Goal: Check status: Check status

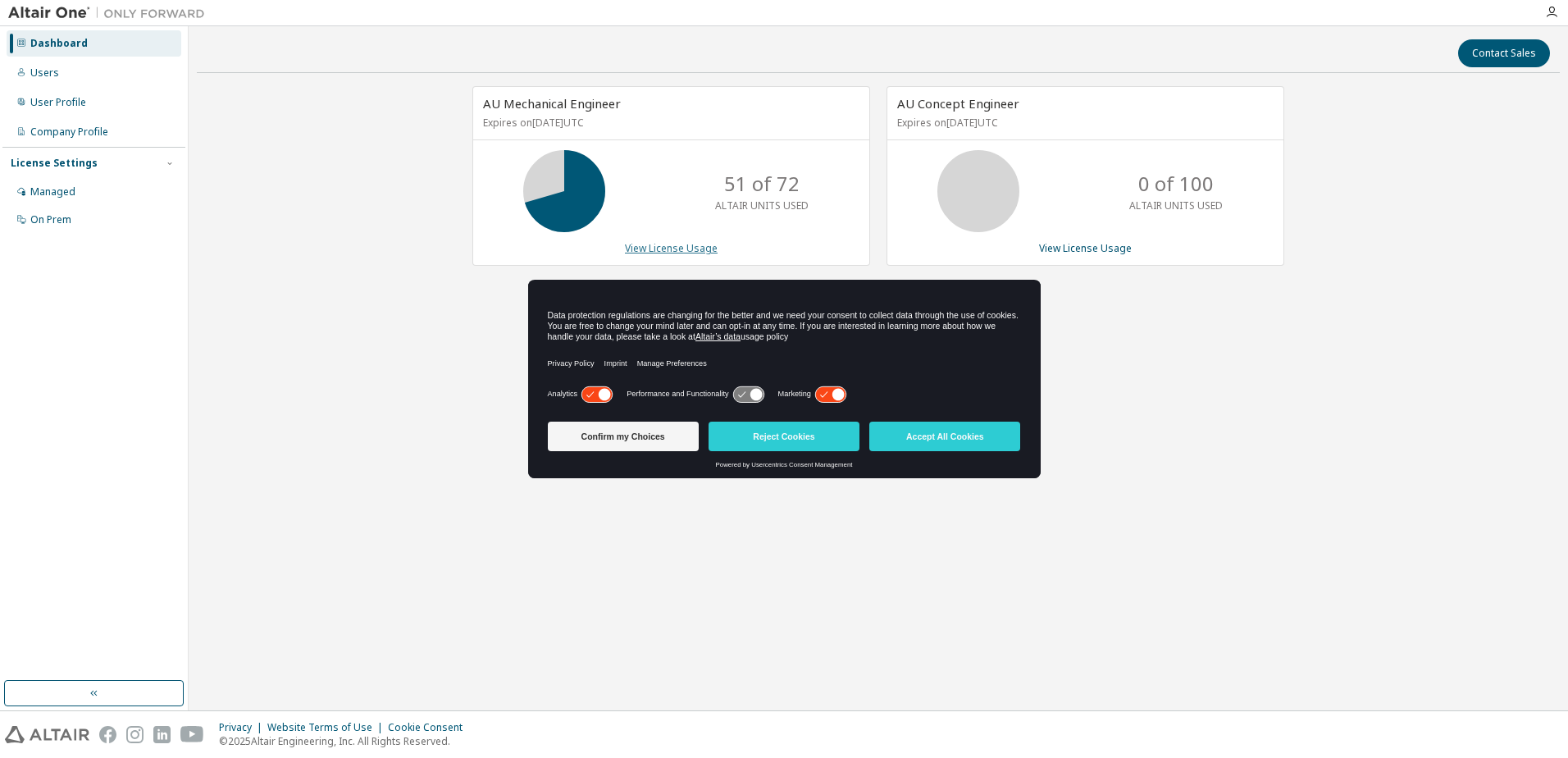
click at [653, 252] on link "View License Usage" at bounding box center [671, 248] width 93 height 14
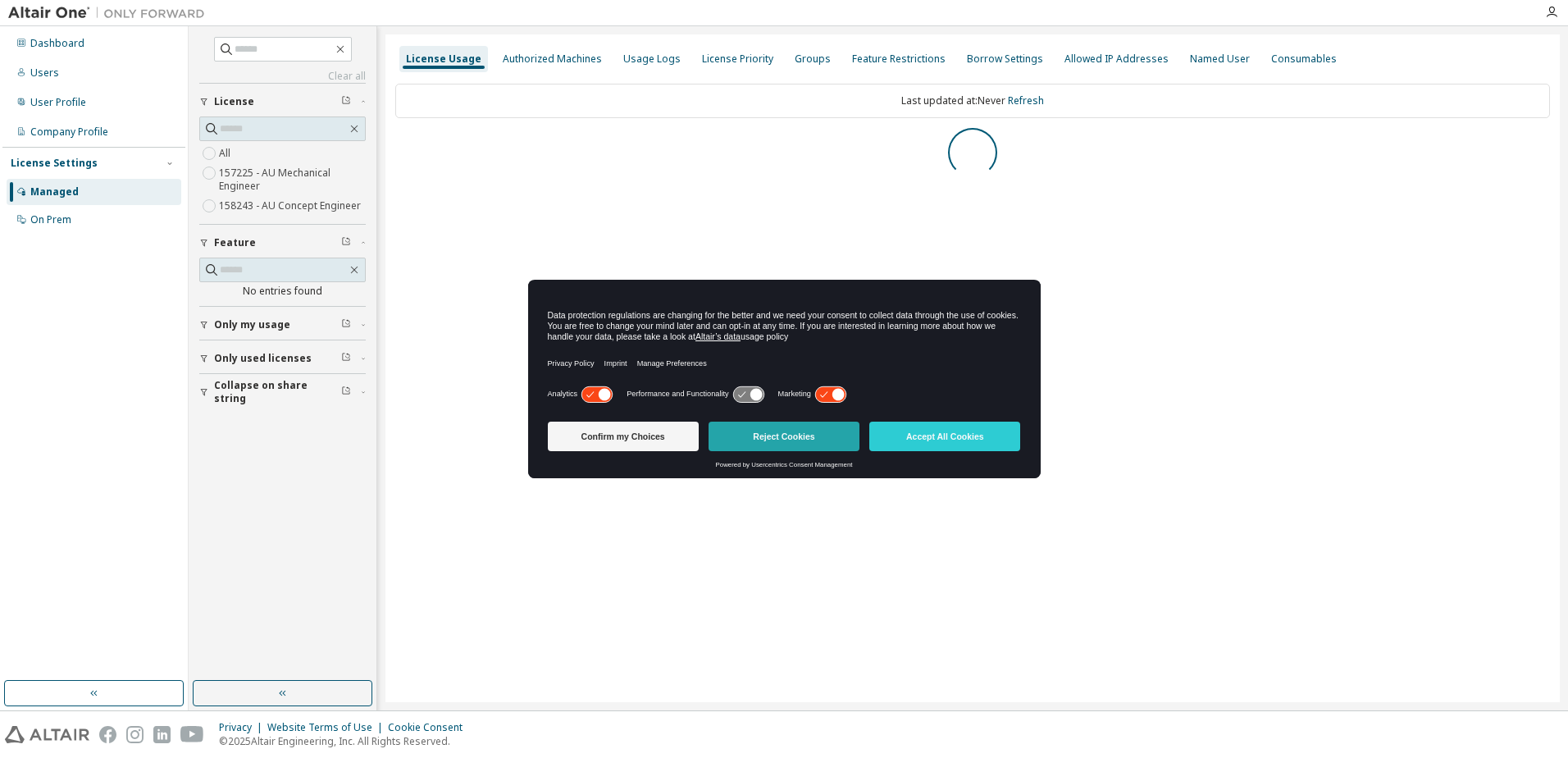
click at [789, 438] on button "Reject Cookies" at bounding box center [784, 436] width 151 height 29
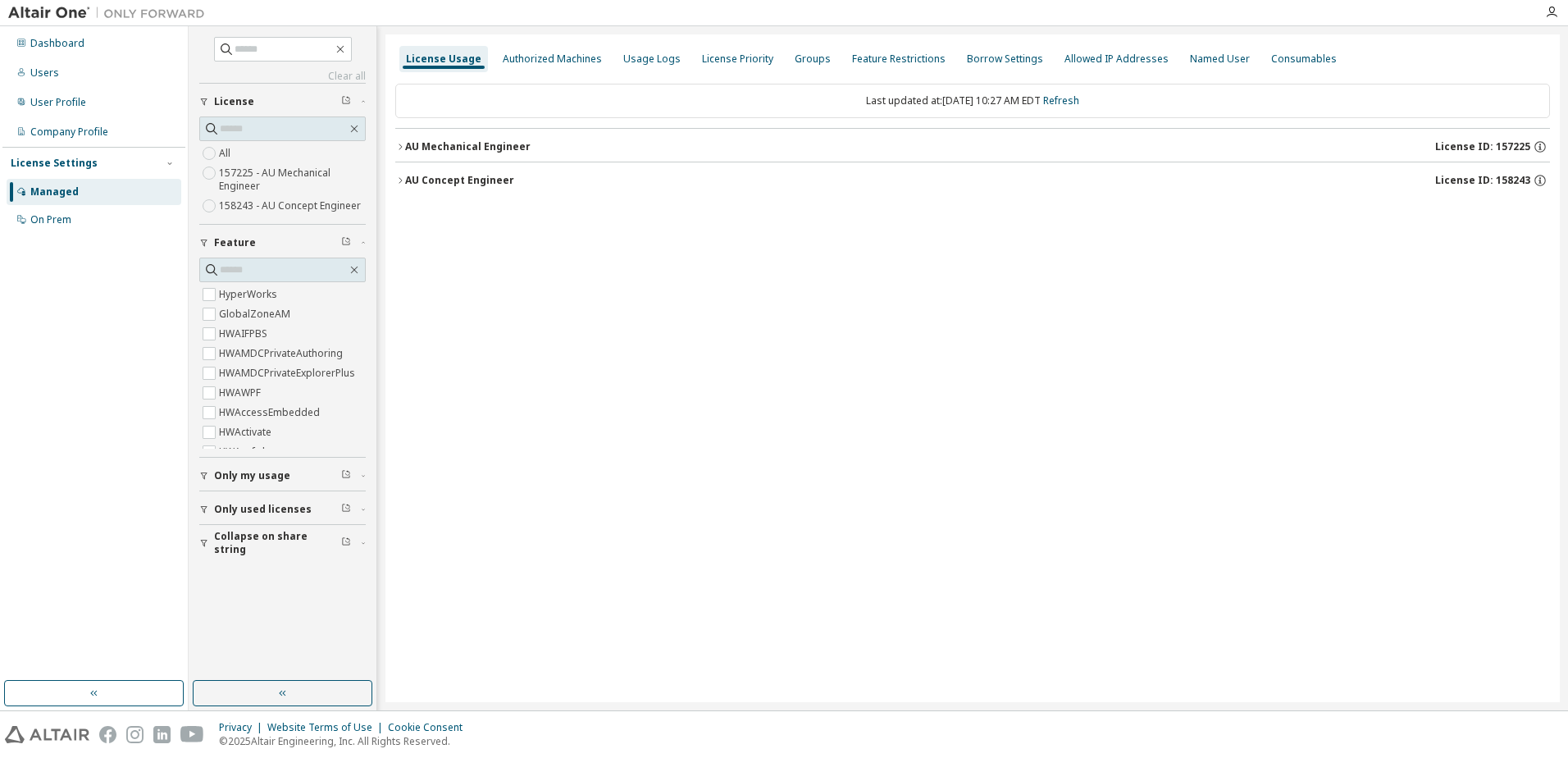
click at [402, 144] on icon "button" at bounding box center [400, 147] width 10 height 10
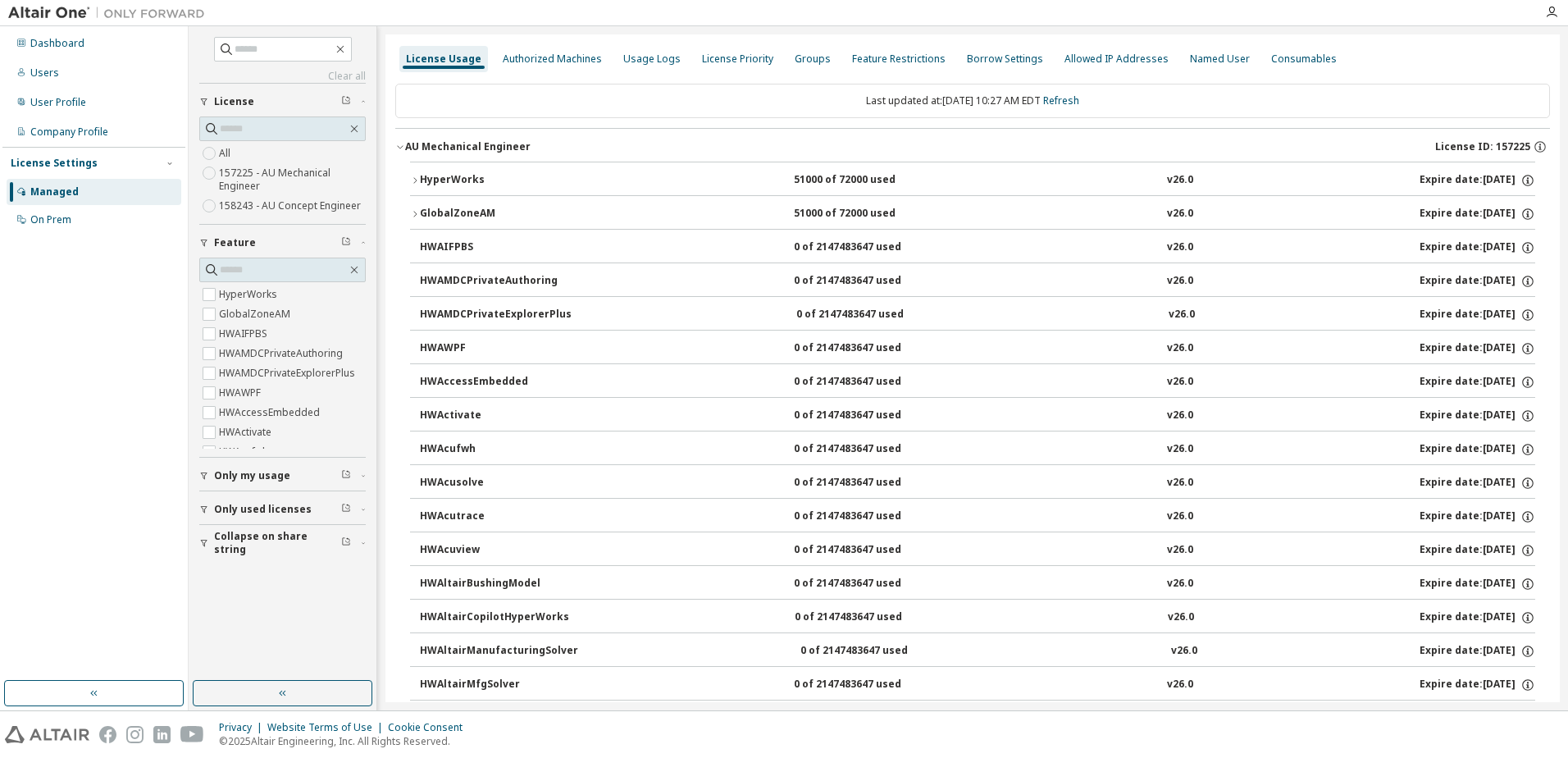
click at [414, 178] on icon "button" at bounding box center [415, 180] width 4 height 6
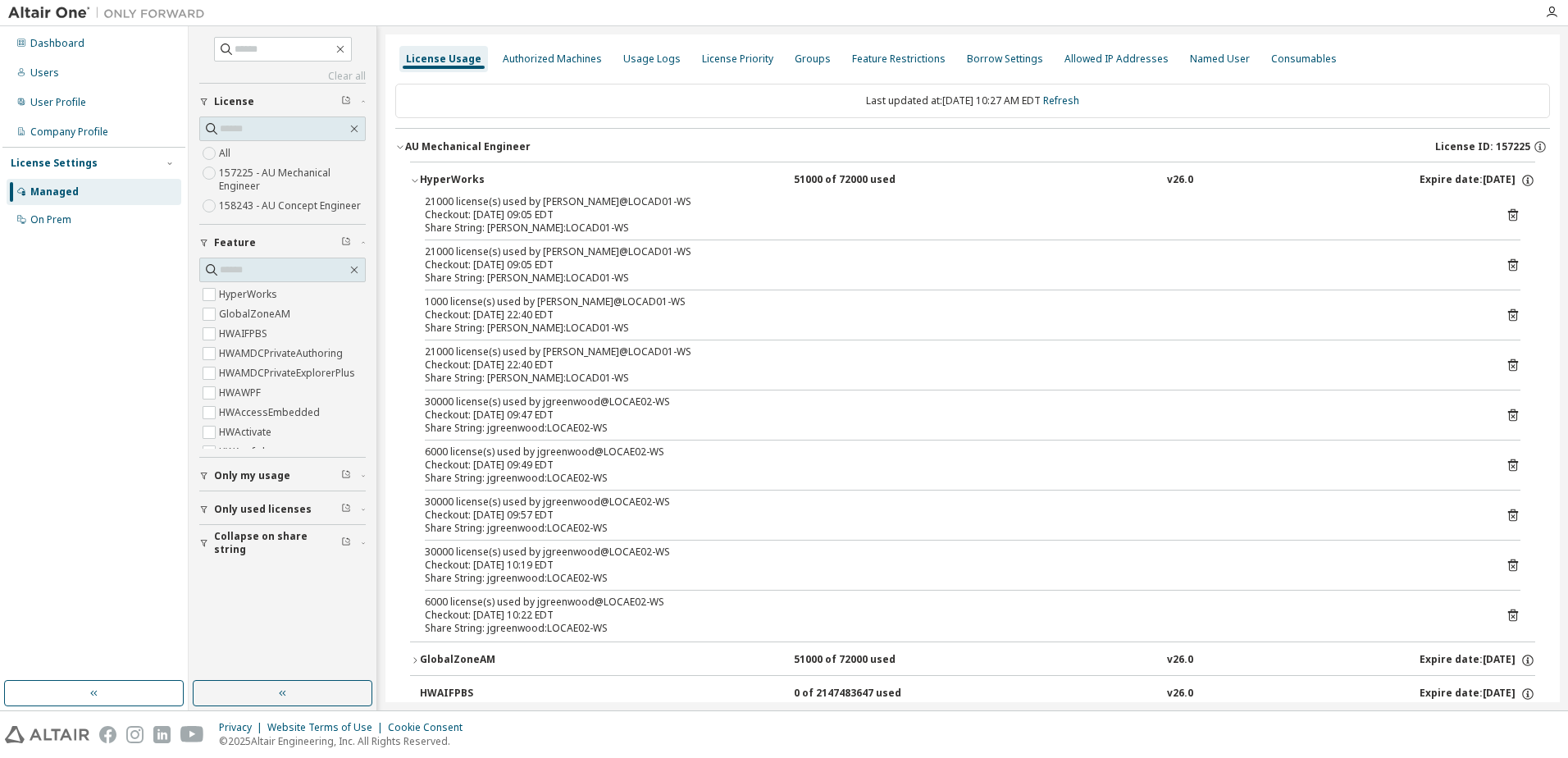
click at [415, 178] on icon "button" at bounding box center [414, 180] width 10 height 10
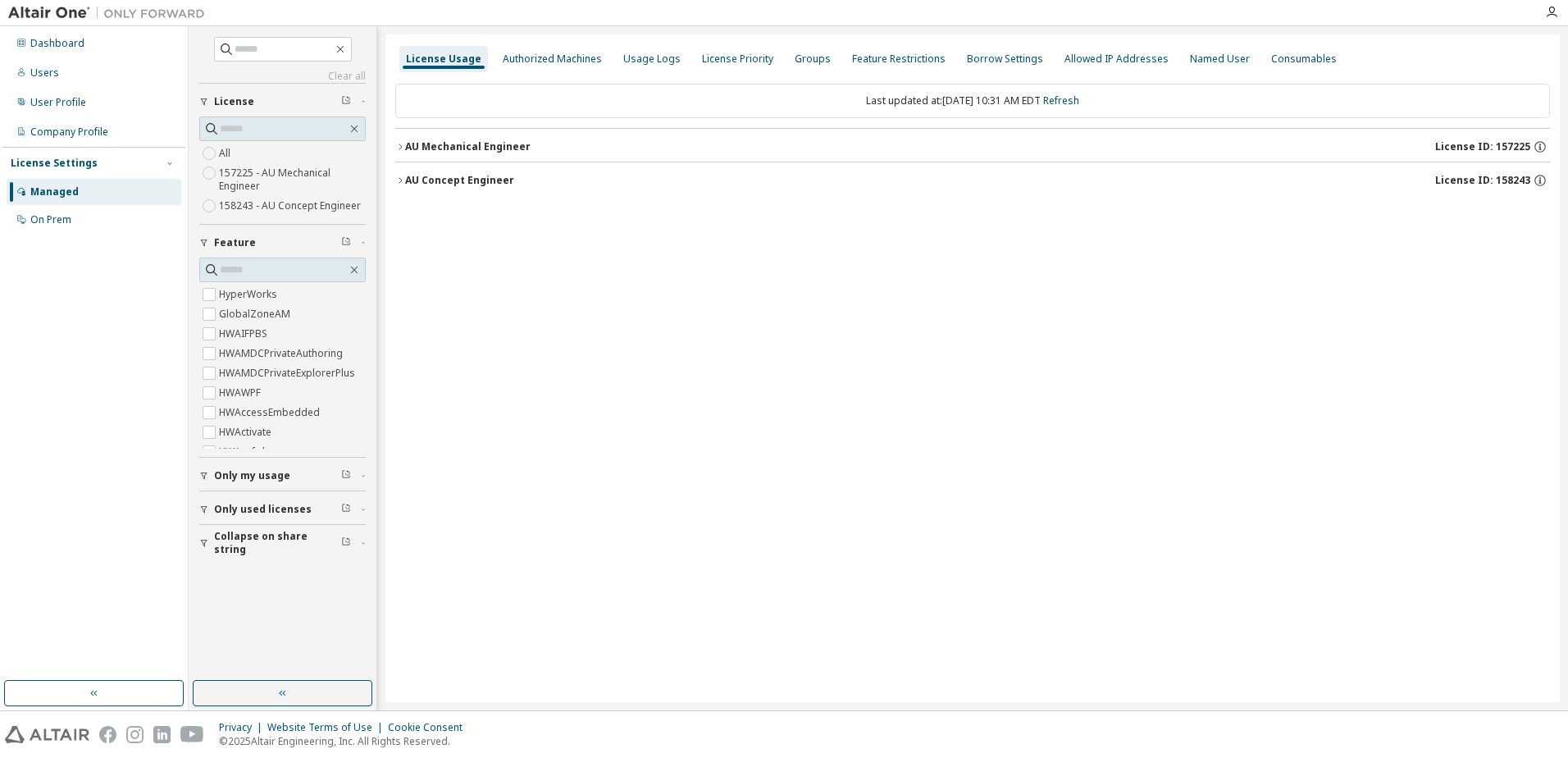
click at [400, 145] on icon "button" at bounding box center [400, 147] width 4 height 6
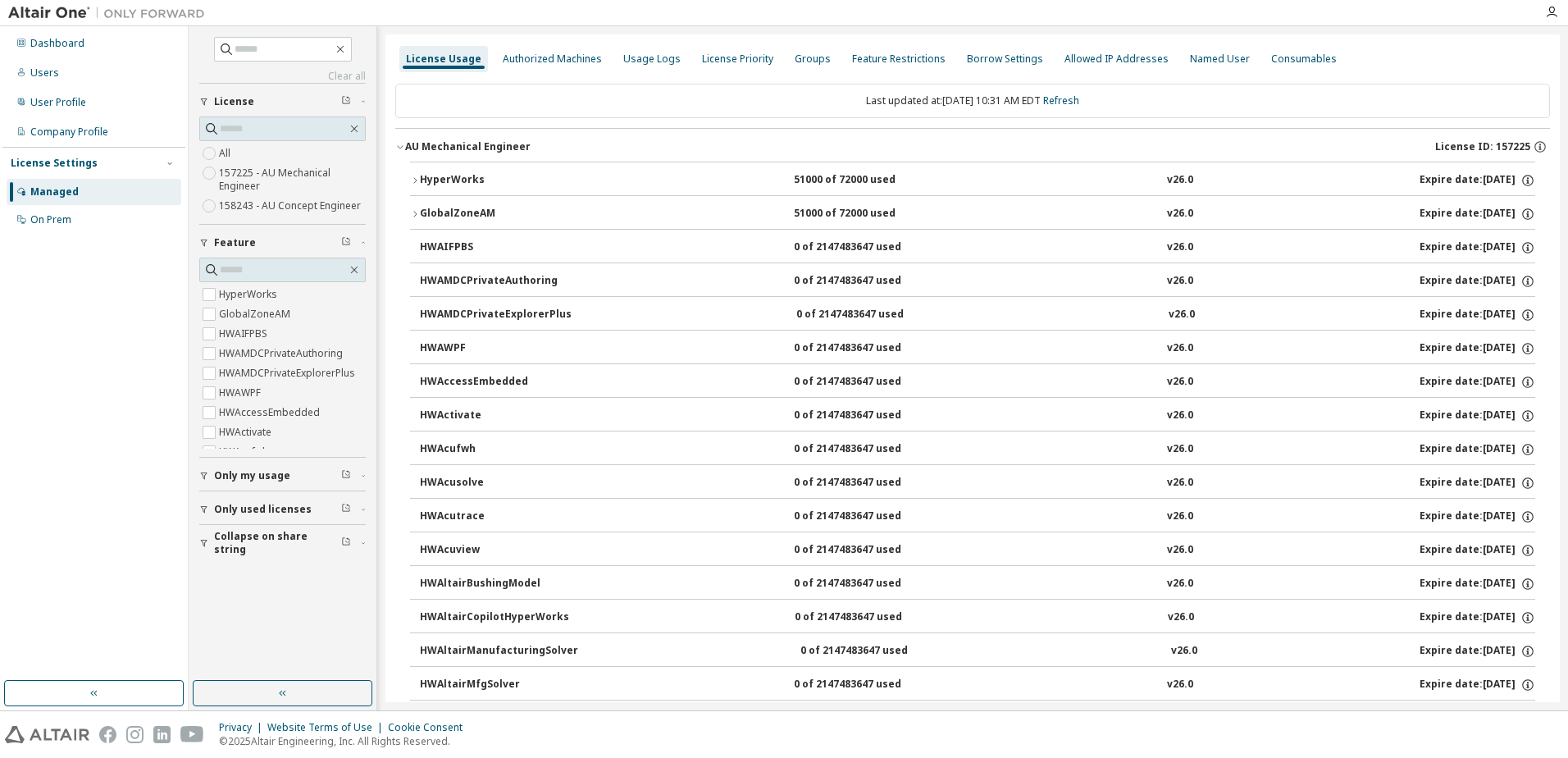
click at [416, 179] on icon "button" at bounding box center [415, 180] width 4 height 6
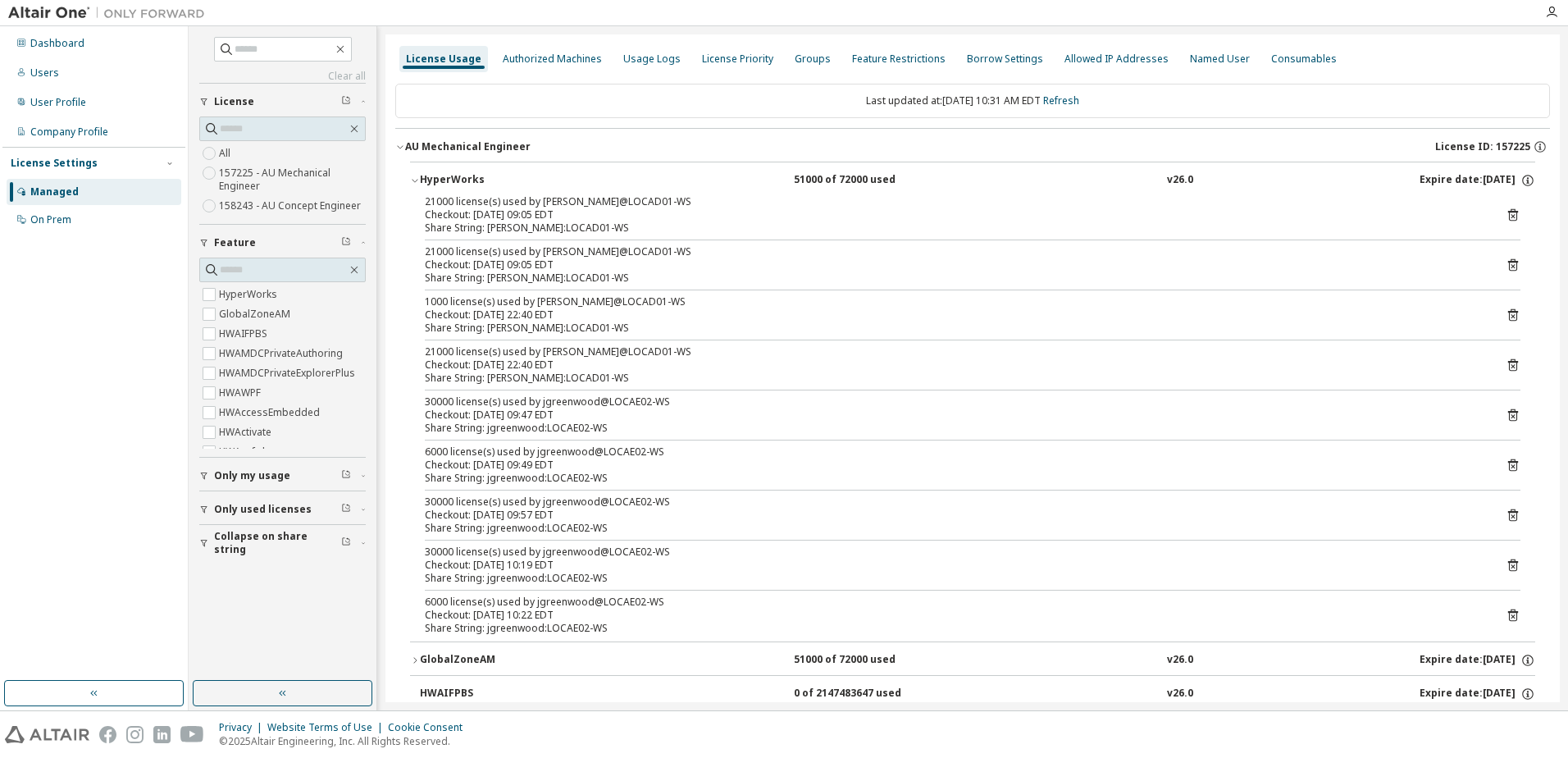
click at [399, 148] on icon "button" at bounding box center [400, 147] width 10 height 10
